Goal: Task Accomplishment & Management: Manage account settings

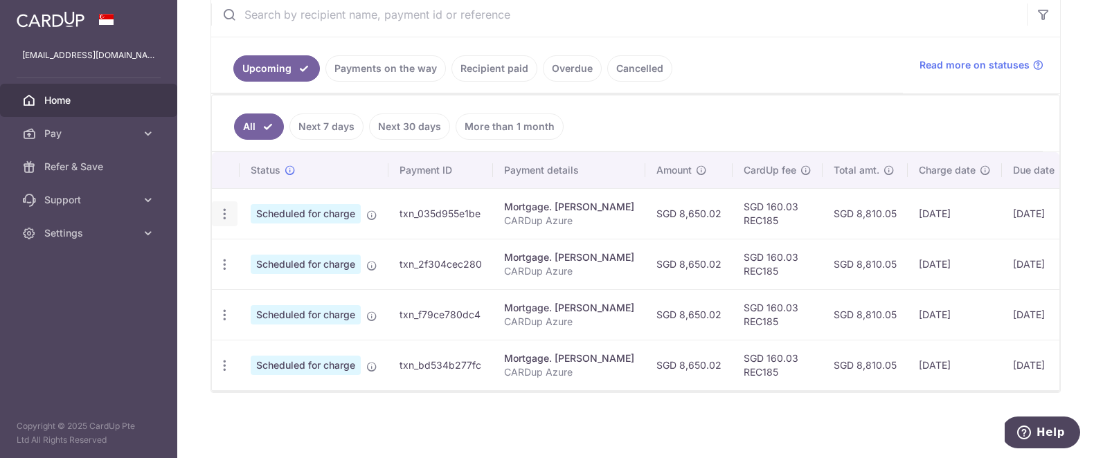
click at [224, 215] on icon "button" at bounding box center [224, 214] width 15 height 15
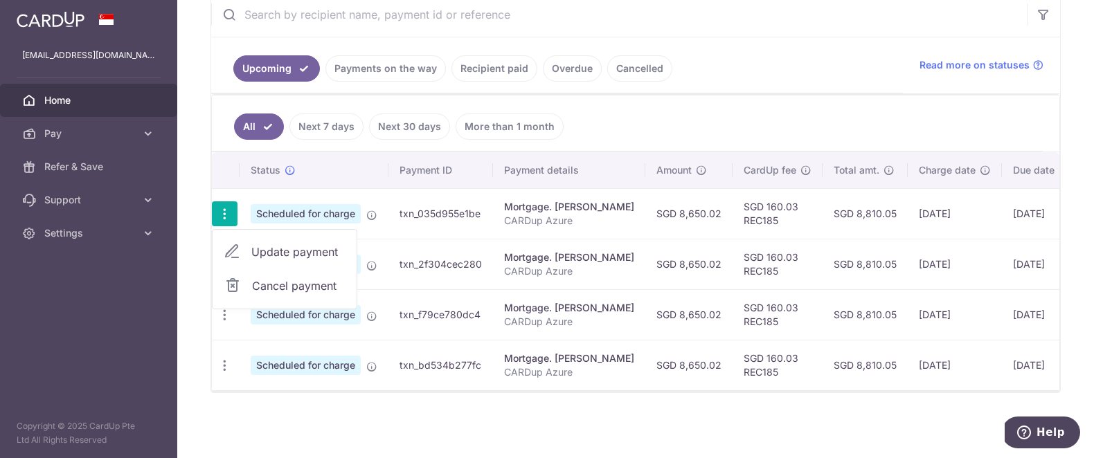
click at [271, 253] on span "Update payment" at bounding box center [298, 252] width 94 height 17
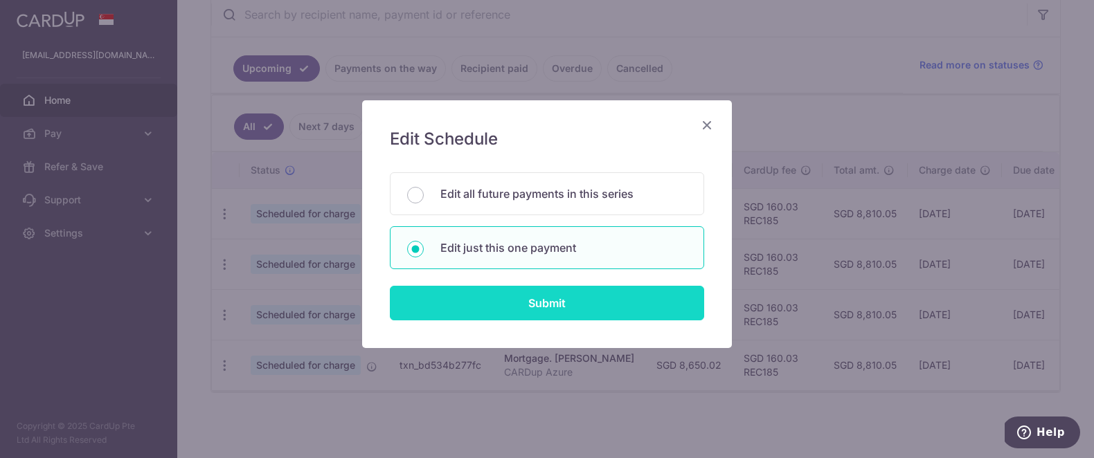
click at [612, 298] on input "Submit" at bounding box center [547, 303] width 314 height 35
radio input "true"
type input "8,650.02"
type input "[DATE]"
type input "CARDup Azure"
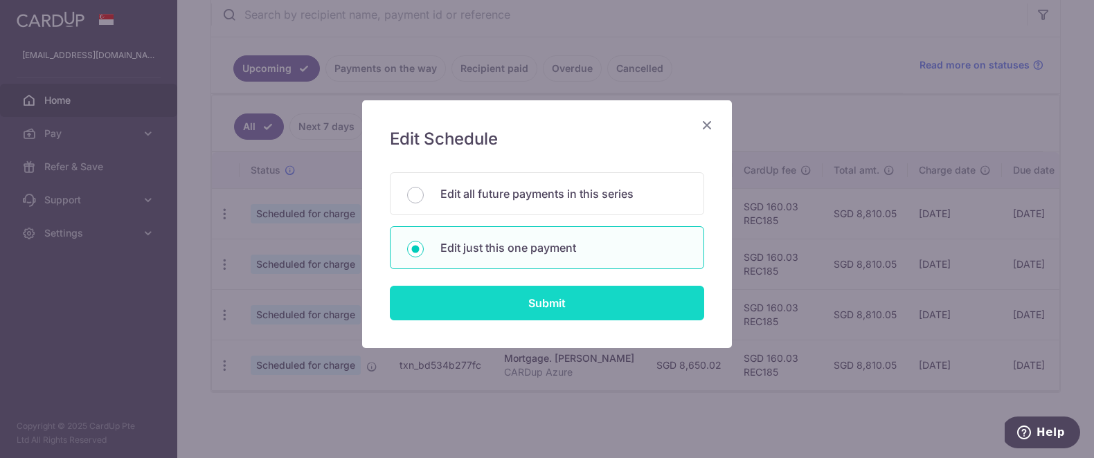
type input "REC185"
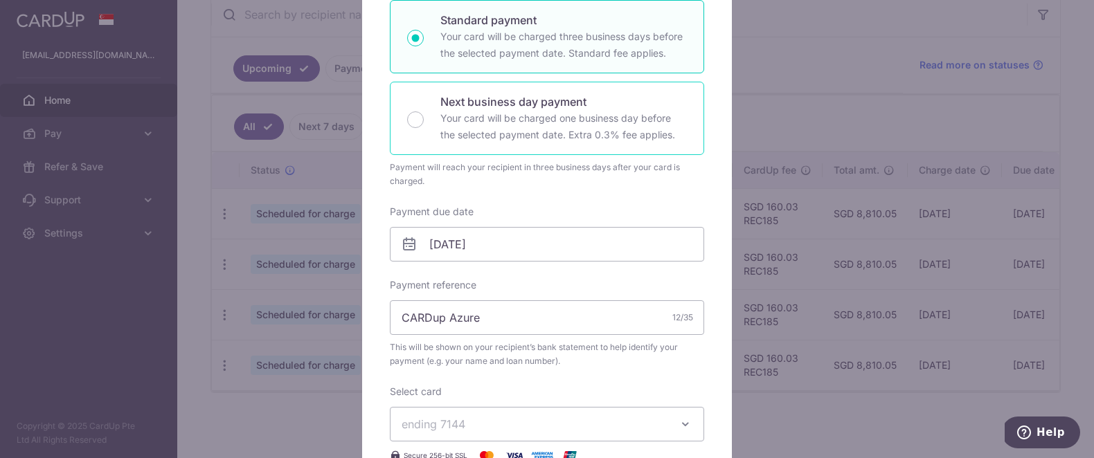
scroll to position [248, 0]
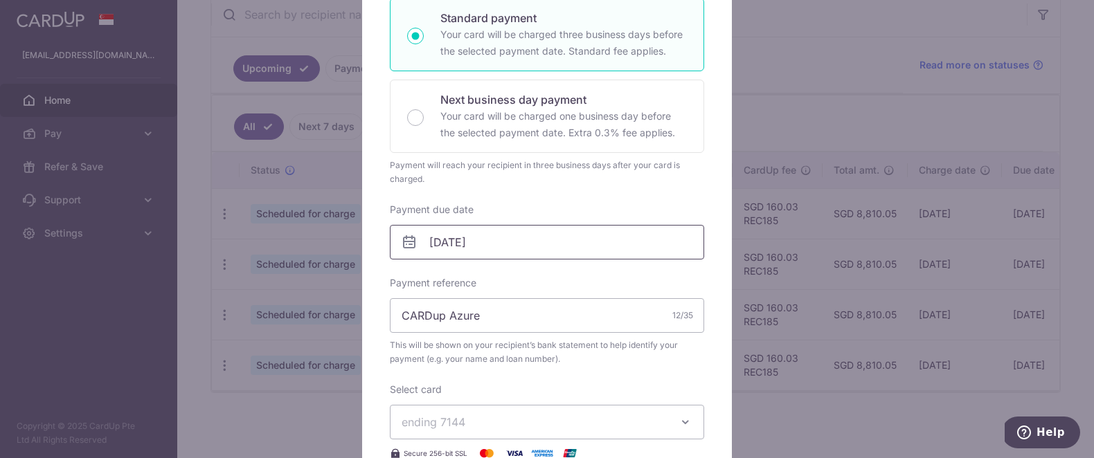
click at [528, 244] on input "[DATE]" at bounding box center [547, 242] width 314 height 35
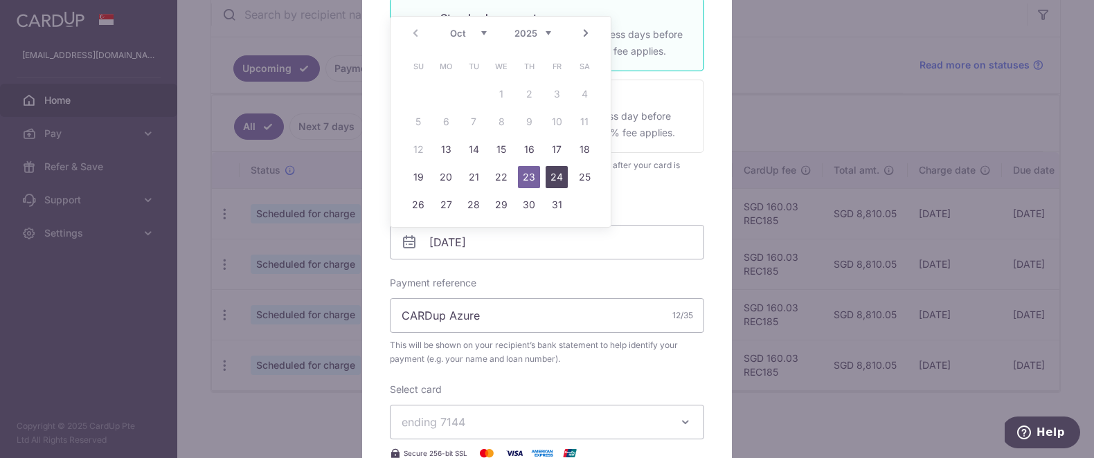
click at [554, 177] on link "24" at bounding box center [556, 177] width 22 height 22
type input "[DATE]"
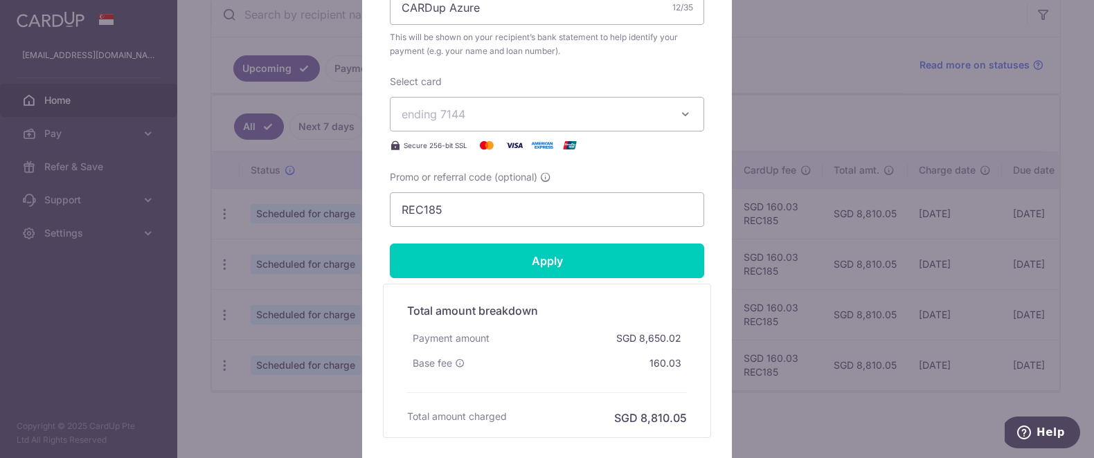
scroll to position [596, 0]
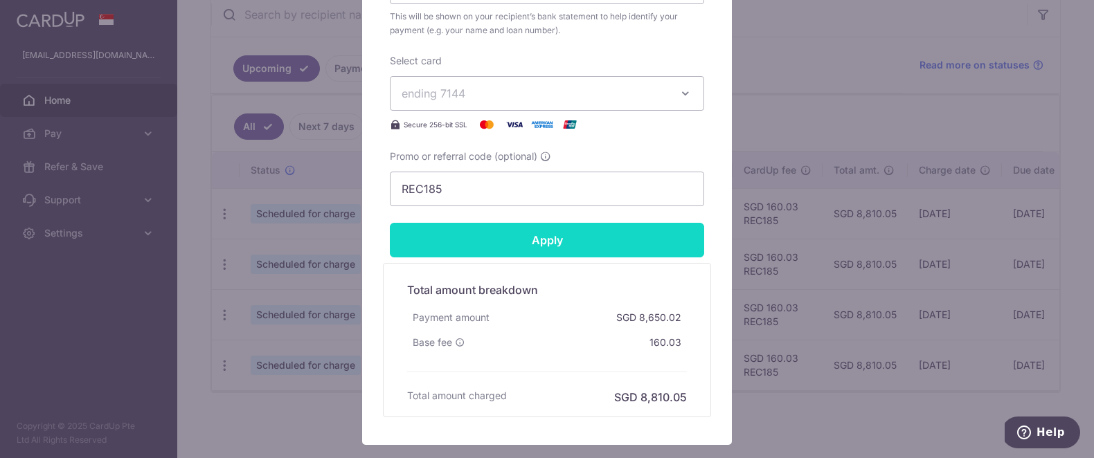
click at [523, 239] on input "Apply" at bounding box center [547, 240] width 314 height 35
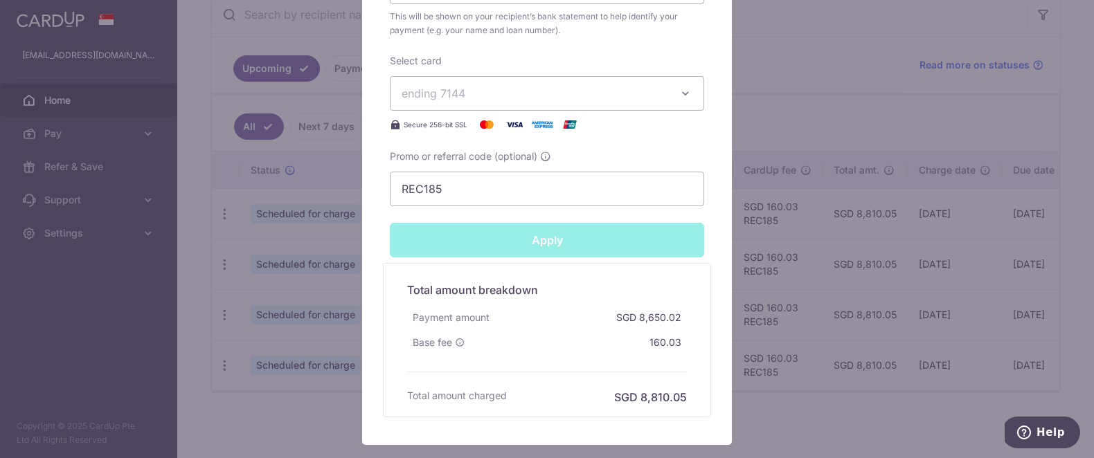
type input "Successfully Applied"
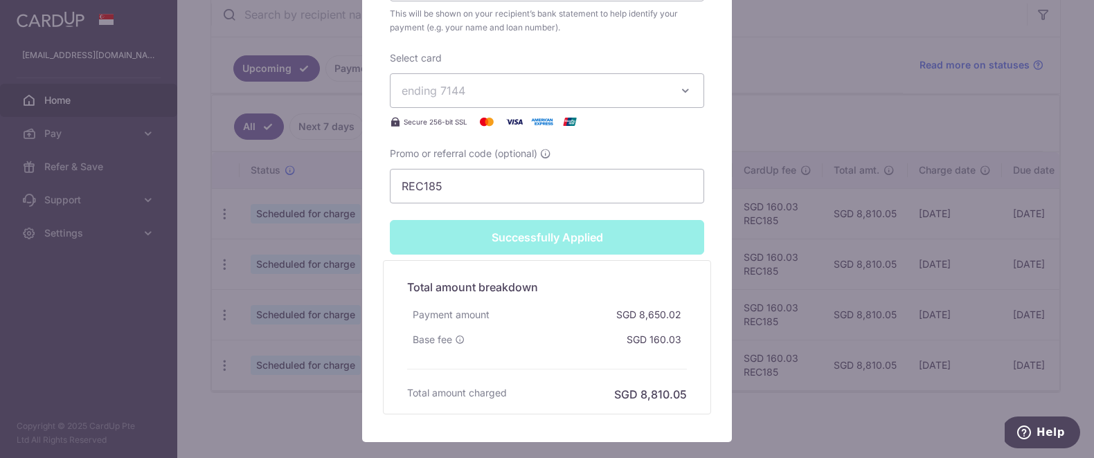
click at [739, 319] on div "Edit payment By clicking apply, you will make changes to all payments to Jermai…" at bounding box center [547, 229] width 1094 height 458
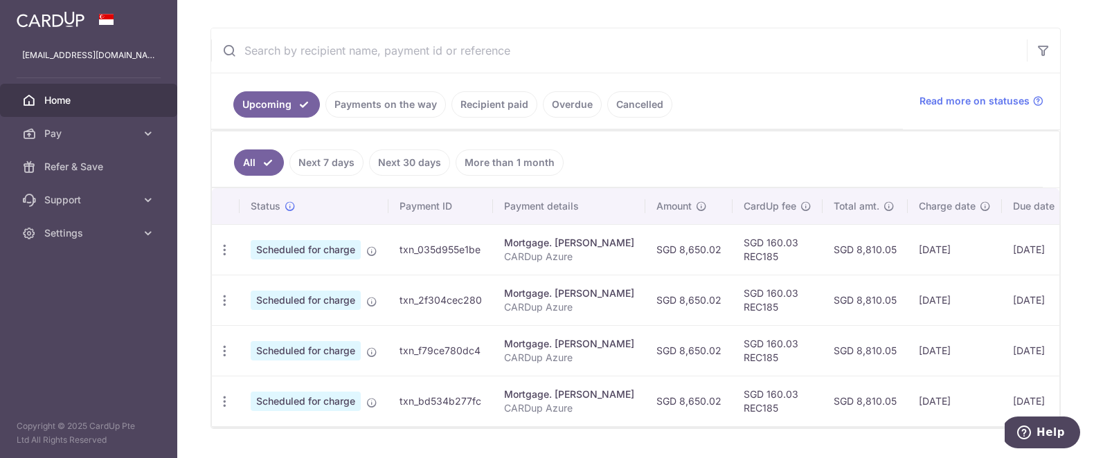
scroll to position [278, 0]
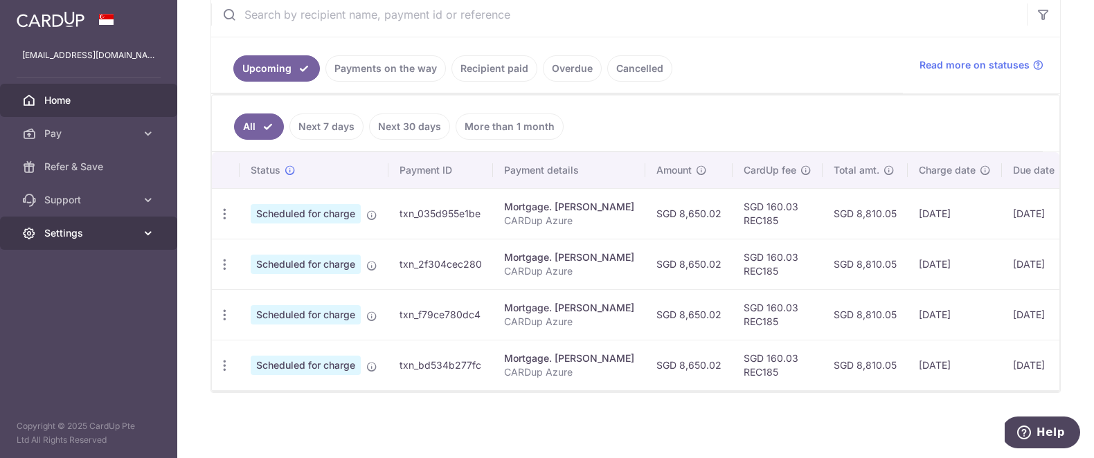
click at [57, 236] on span "Settings" at bounding box center [89, 233] width 91 height 14
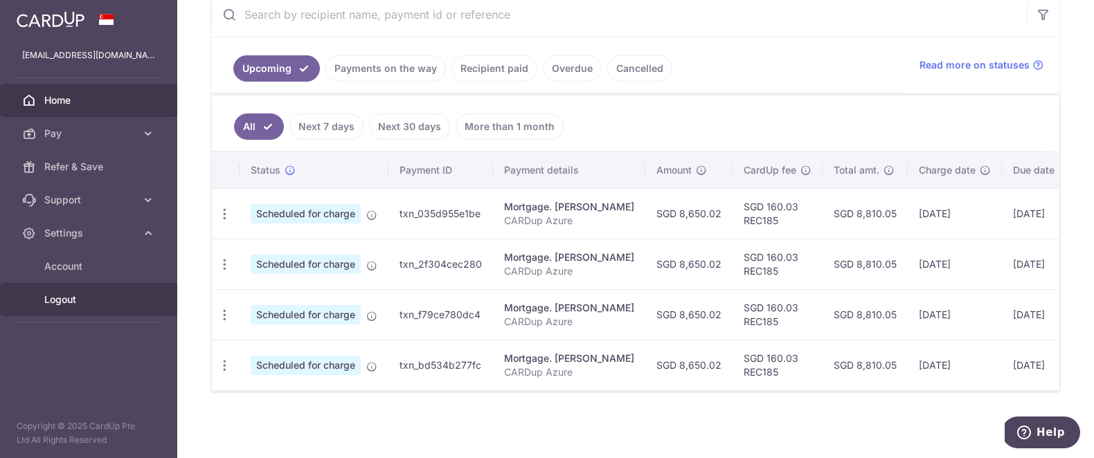
click at [57, 297] on span "Logout" at bounding box center [89, 300] width 91 height 14
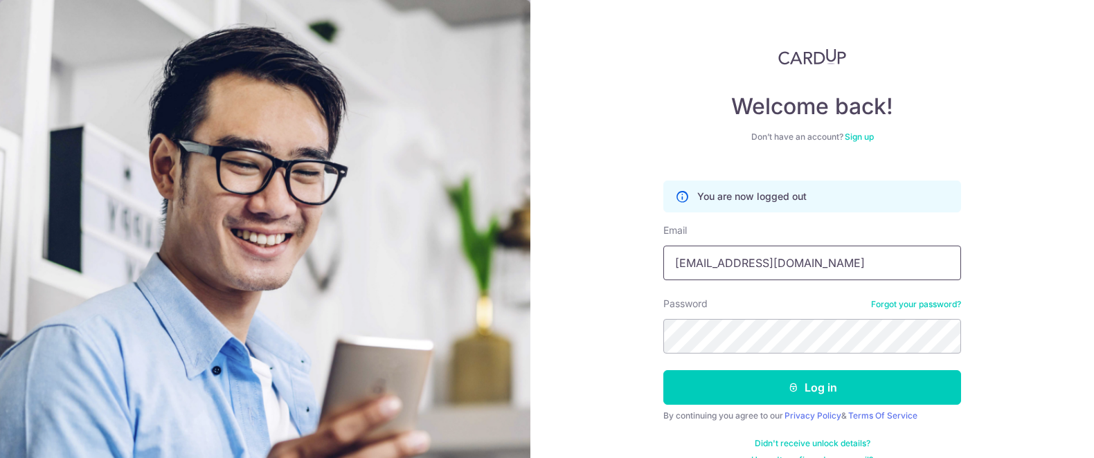
click at [813, 256] on input "[EMAIL_ADDRESS][DOMAIN_NAME]" at bounding box center [812, 263] width 298 height 35
type input "obeautiful2@gmail.com"
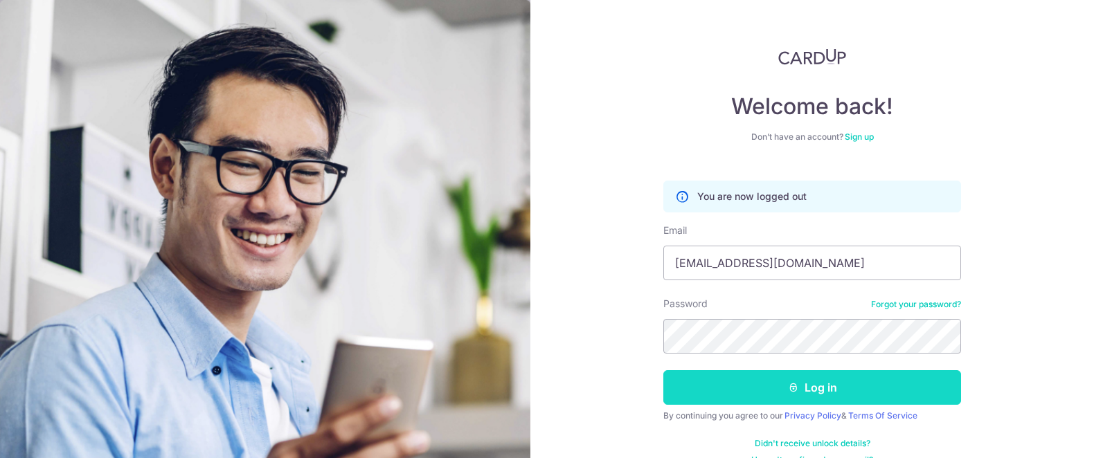
click at [730, 389] on button "Log in" at bounding box center [812, 387] width 298 height 35
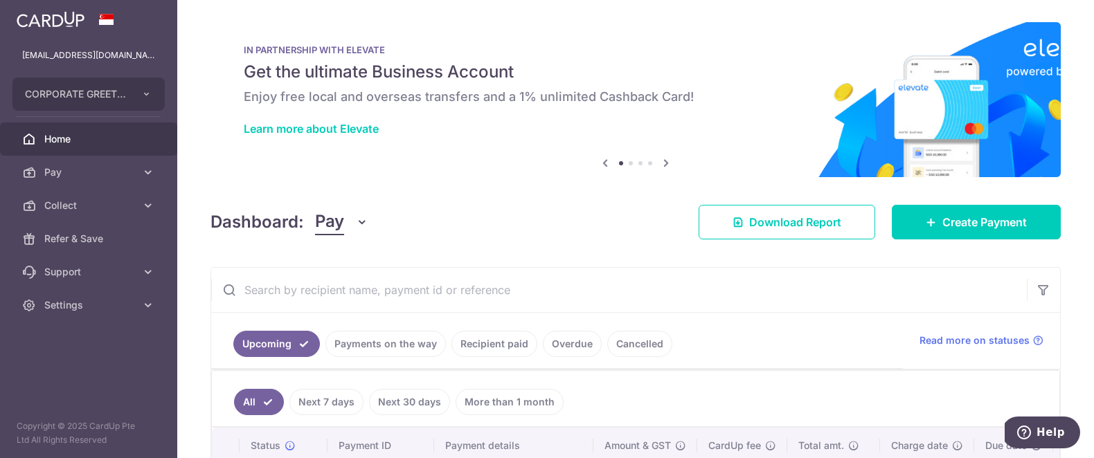
scroll to position [109, 0]
